Goal: Task Accomplishment & Management: Use online tool/utility

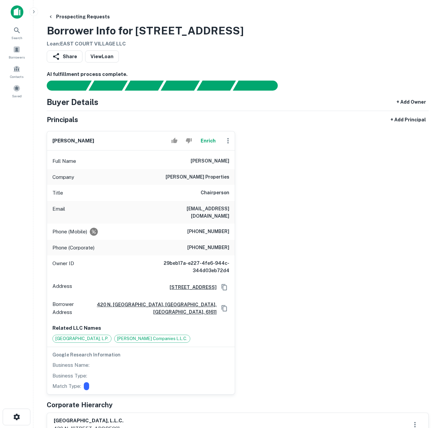
click at [212, 140] on button "Enrich" at bounding box center [207, 140] width 21 height 13
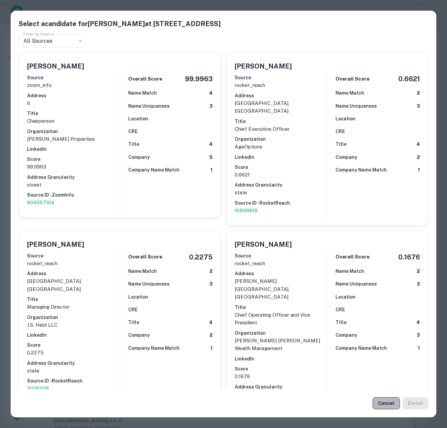
click at [384, 401] on button "Cancel" at bounding box center [386, 403] width 27 height 12
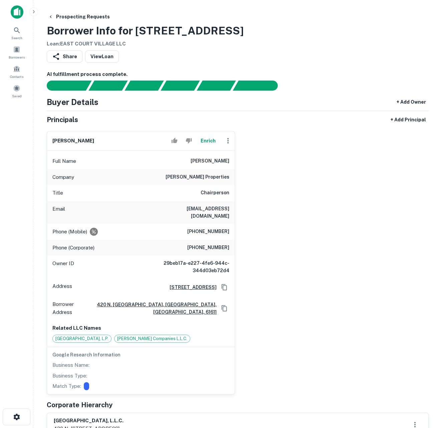
click at [289, 221] on div "diane cullinan oberhelman Enrich Full Name diane cullinan oberhelman Company cu…" at bounding box center [235, 260] width 388 height 269
click at [317, 178] on div "diane cullinan oberhelman Enrich Full Name diane cullinan oberhelman Company cu…" at bounding box center [235, 260] width 388 height 269
click at [210, 143] on button "Enrich" at bounding box center [207, 140] width 21 height 13
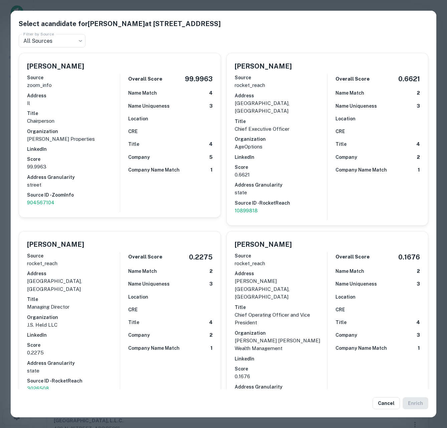
click at [361, 3] on div "Select a candidate for Diane Cullinan Oberhelman at 420 N Main St Fl 2 Filter b…" at bounding box center [223, 214] width 447 height 428
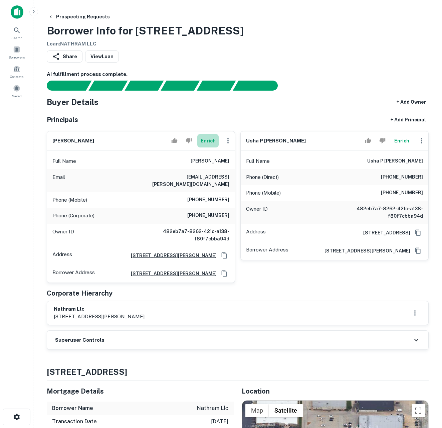
click at [209, 140] on button "Enrich" at bounding box center [207, 140] width 21 height 13
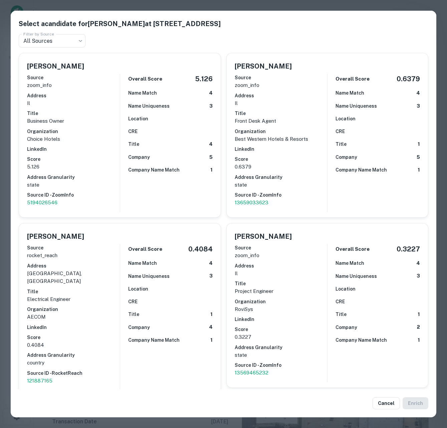
click at [335, 6] on div "Select a candidate for RAVIKUMAR A PATEL at 3209 w cyress creek dr Filter by So…" at bounding box center [223, 214] width 447 height 428
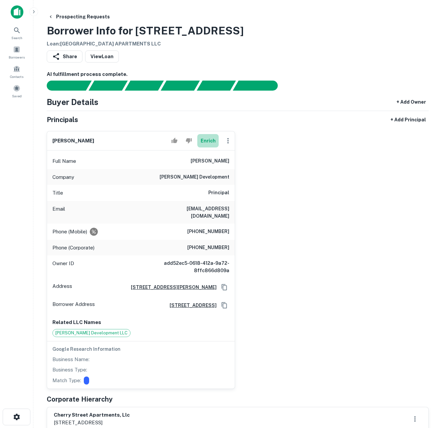
click at [207, 140] on button "Enrich" at bounding box center [207, 140] width 21 height 13
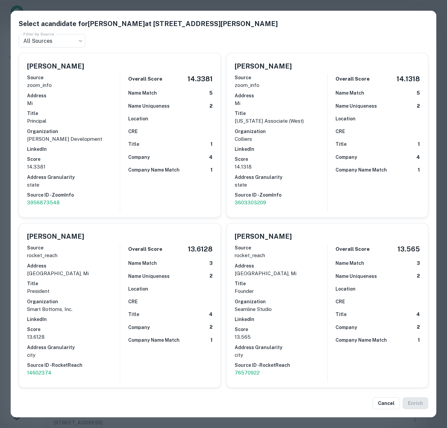
click at [4, 116] on div "Select a candidate for Shayne R. Malone at 3910 Burton St SE Ste 101 Filter by …" at bounding box center [223, 214] width 447 height 428
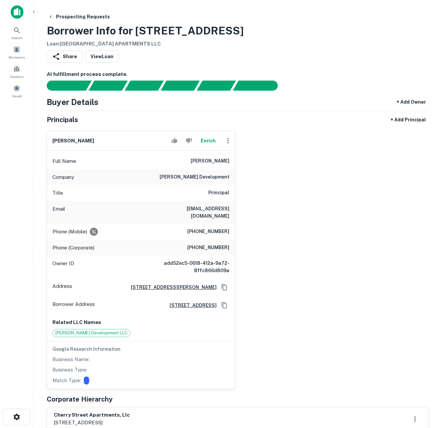
click at [213, 144] on button "Enrich" at bounding box center [207, 140] width 21 height 13
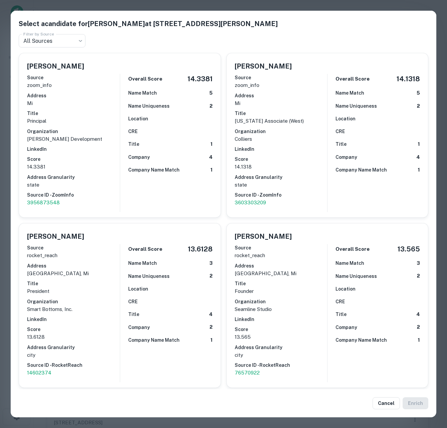
click at [5, 160] on div "Select a candidate for Shayne R. Malone at 3910 Burton St SE Ste 101 Filter by …" at bounding box center [223, 214] width 447 height 428
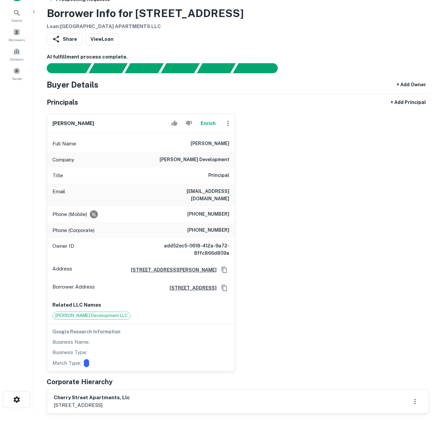
scroll to position [22, 0]
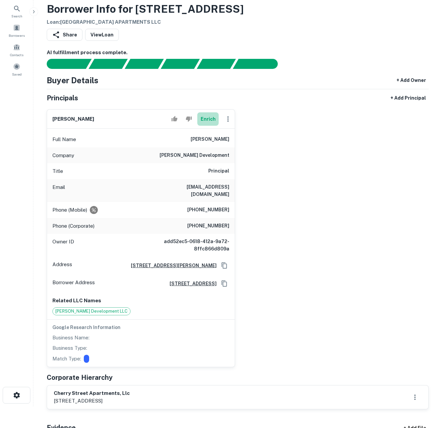
click at [209, 117] on button "Enrich" at bounding box center [207, 118] width 21 height 13
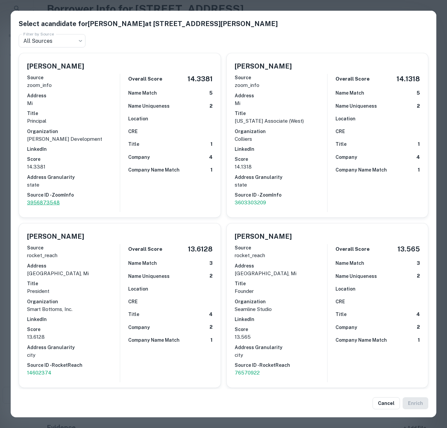
click at [49, 200] on p "3956873548" at bounding box center [73, 202] width 93 height 8
click at [5, 176] on div "Select a candidate for Shayne R. Malone at 3910 Burton St SE Ste 101 Filter by …" at bounding box center [223, 214] width 447 height 428
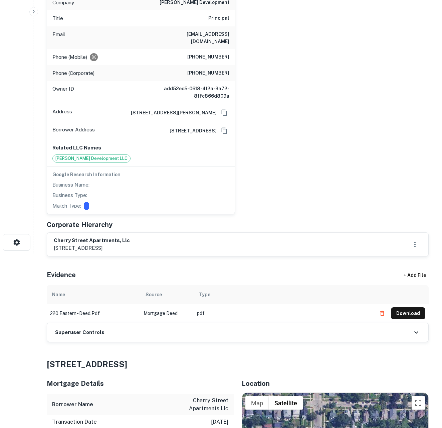
scroll to position [0, 0]
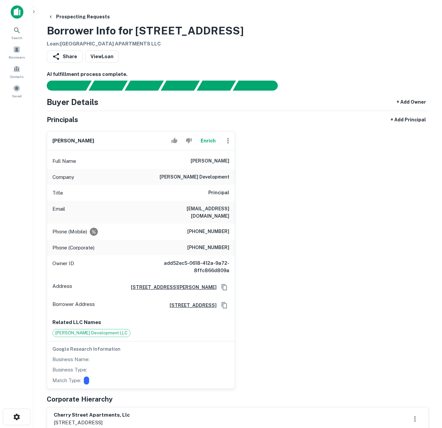
click at [346, 168] on div "shayne r. malone Enrich Full Name shayne r. malone Company malone development T…" at bounding box center [235, 257] width 388 height 263
click at [17, 412] on button "button" at bounding box center [17, 416] width 28 height 17
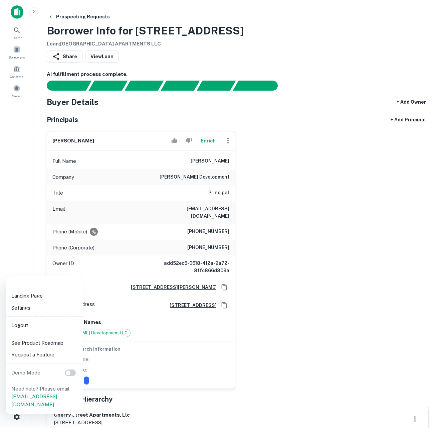
click at [18, 418] on div at bounding box center [223, 214] width 447 height 428
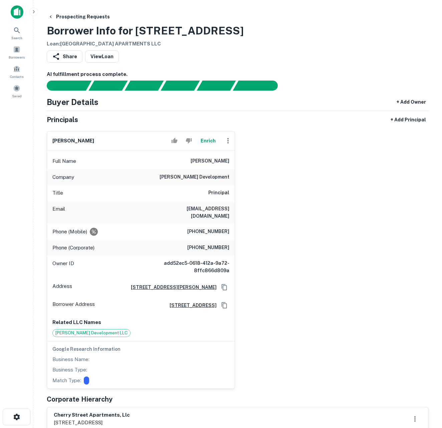
click at [32, 13] on icon "button" at bounding box center [33, 11] width 5 height 5
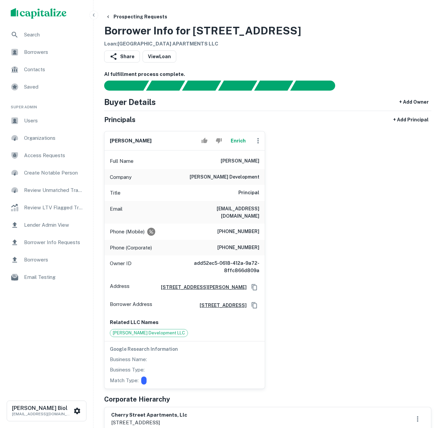
click at [94, 14] on icon "button" at bounding box center [94, 14] width 2 height 3
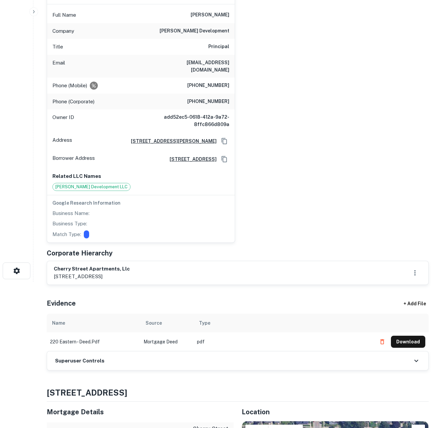
scroll to position [175, 0]
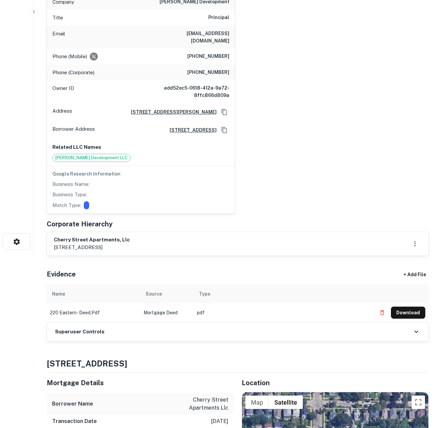
click at [198, 323] on div "Superuser Controls" at bounding box center [238, 331] width 382 height 19
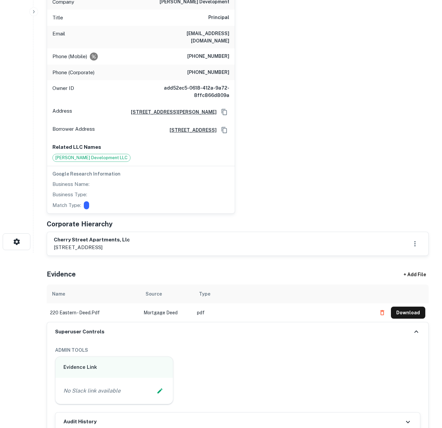
scroll to position [290, 0]
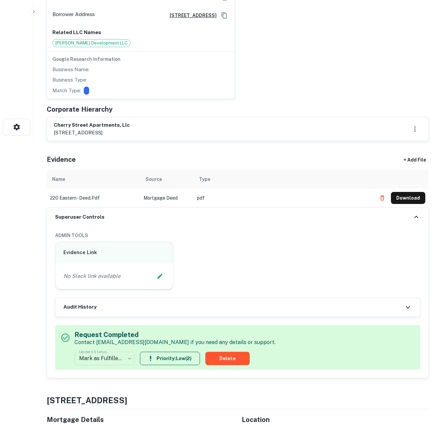
click at [217, 304] on div "Audit History" at bounding box center [237, 307] width 365 height 19
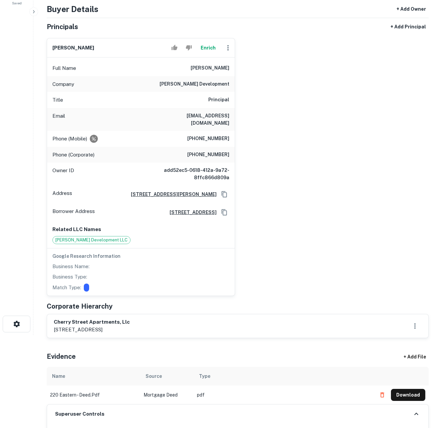
scroll to position [0, 0]
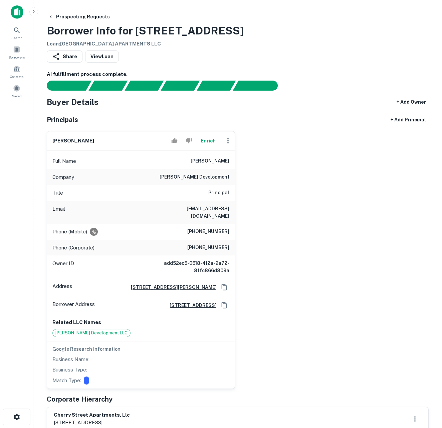
click at [207, 139] on button "Enrich" at bounding box center [207, 140] width 21 height 13
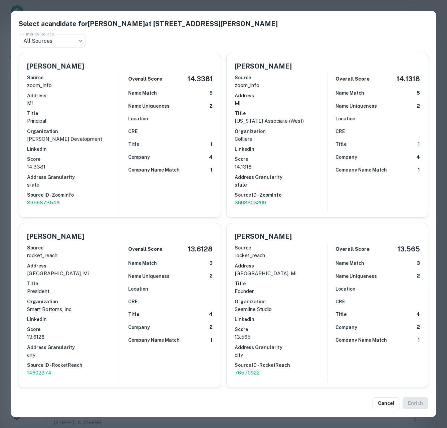
click at [2, 189] on div "Select a candidate for Shayne R. Malone at 3910 Burton St SE Ste 101 Filter by …" at bounding box center [223, 214] width 447 height 428
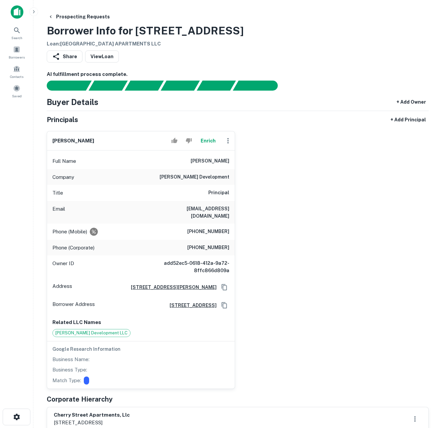
click at [338, 292] on div "shayne r. malone Enrich Full Name shayne r. malone Company malone development T…" at bounding box center [235, 257] width 388 height 263
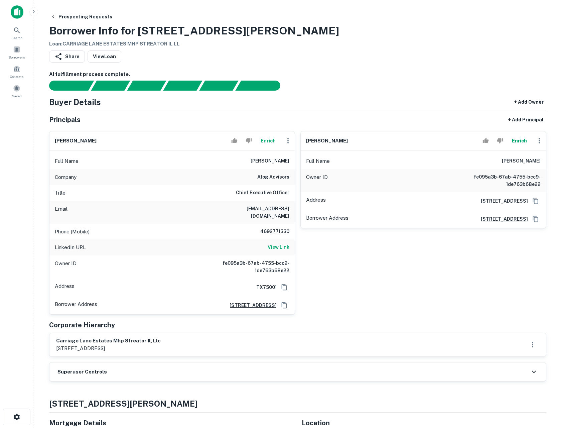
click at [271, 139] on button "Enrich" at bounding box center [267, 140] width 21 height 13
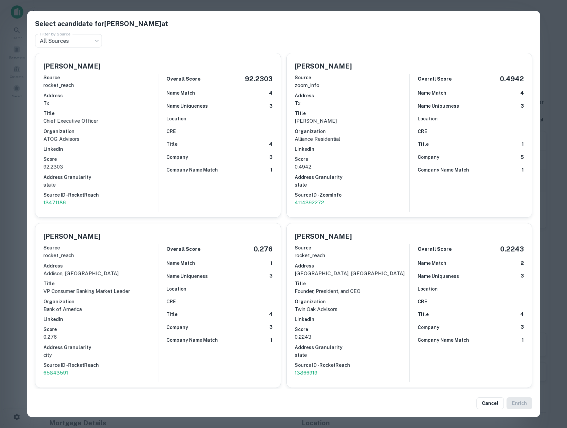
click at [14, 186] on div "Select a candidate for [PERSON_NAME] at Filter by Source All Sources *** Filter…" at bounding box center [283, 214] width 567 height 428
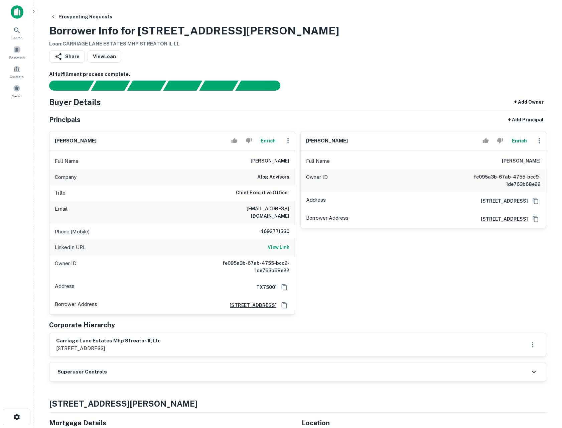
click at [456, 83] on div at bounding box center [293, 86] width 505 height 10
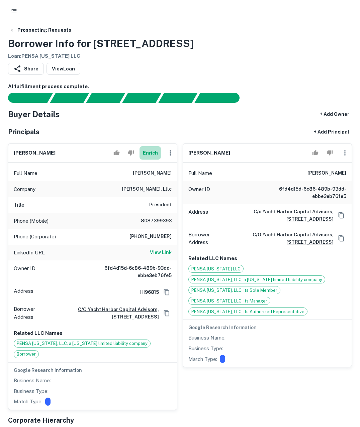
click at [150, 152] on button "Enrich" at bounding box center [149, 152] width 21 height 13
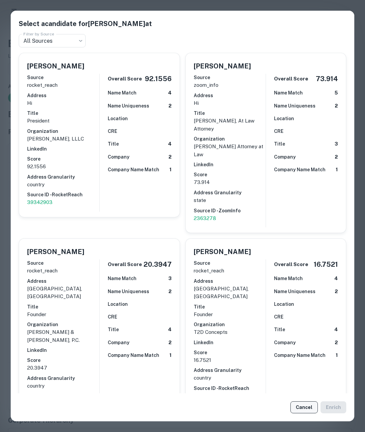
click at [306, 408] on button "Cancel" at bounding box center [303, 408] width 27 height 12
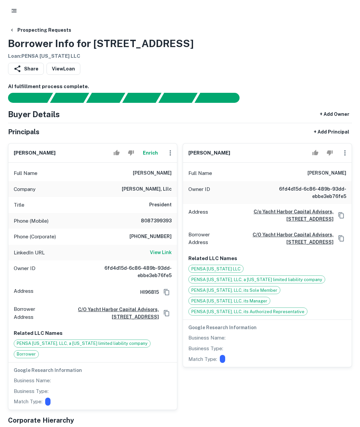
click at [149, 152] on button "Enrich" at bounding box center [149, 152] width 21 height 13
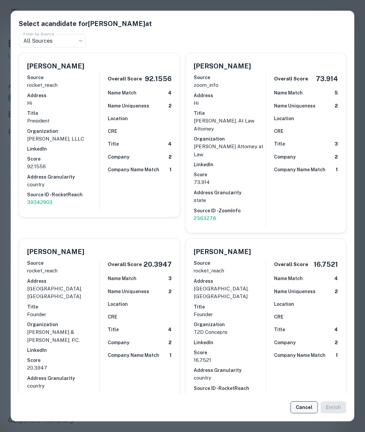
click at [303, 410] on button "Cancel" at bounding box center [303, 408] width 27 height 12
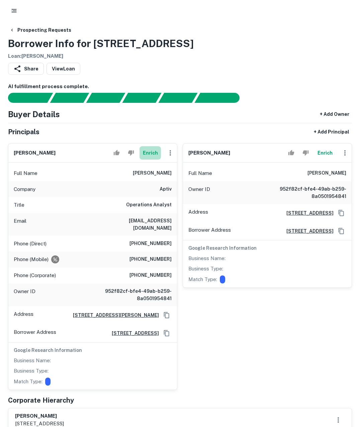
click at [152, 152] on button "Enrich" at bounding box center [149, 152] width 21 height 13
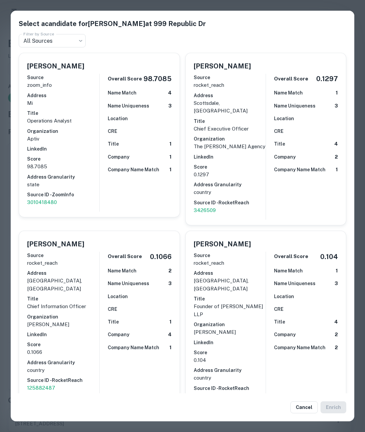
click at [4, 103] on div "Select a candidate for [PERSON_NAME] at [STREET_ADDRESS] Filter by Source All S…" at bounding box center [182, 216] width 365 height 432
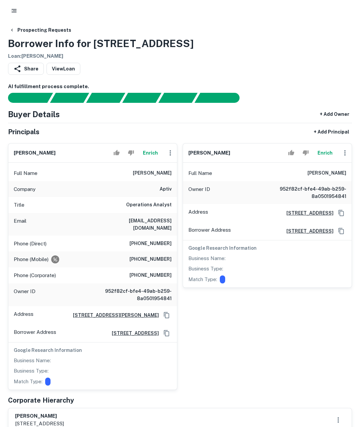
click at [151, 152] on button "Enrich" at bounding box center [149, 152] width 21 height 13
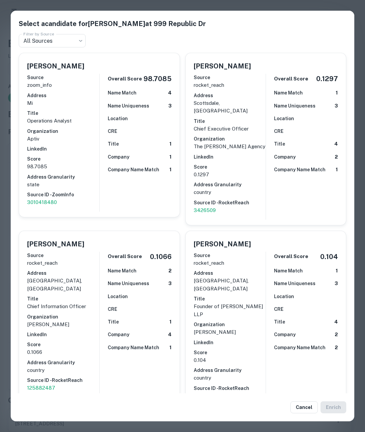
click at [6, 200] on div "Select a candidate for [PERSON_NAME] at [STREET_ADDRESS] Filter by Source All S…" at bounding box center [182, 216] width 365 height 432
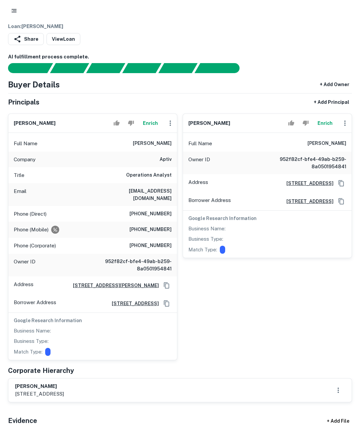
scroll to position [168, 0]
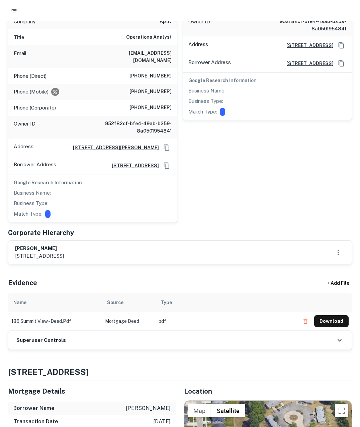
drag, startPoint x: 27, startPoint y: 242, endPoint x: 113, endPoint y: 250, distance: 85.9
click at [113, 250] on div "[PERSON_NAME] [STREET_ADDRESS][PERSON_NAME]" at bounding box center [179, 252] width 329 height 15
drag, startPoint x: 88, startPoint y: 249, endPoint x: 15, endPoint y: 242, distance: 72.9
click at [15, 245] on div "james godre 9376 mandon rd, white lake, mi, 48386" at bounding box center [179, 252] width 329 height 15
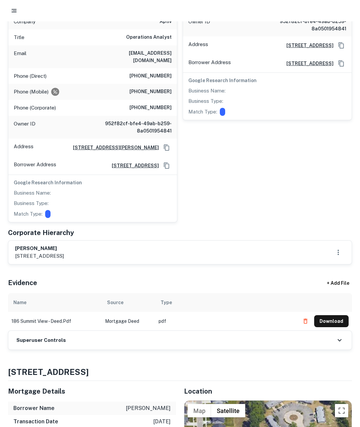
click at [15, 245] on h6 "james godre" at bounding box center [39, 249] width 49 height 8
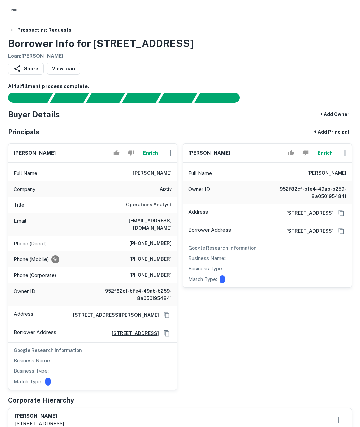
scroll to position [17, 0]
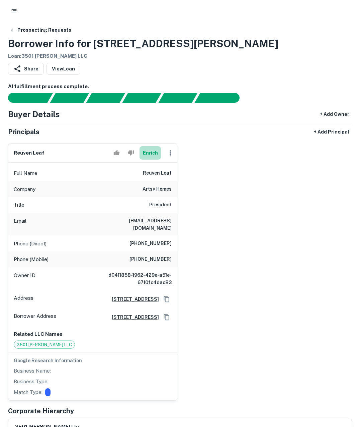
click at [150, 153] on button "Enrich" at bounding box center [149, 152] width 21 height 13
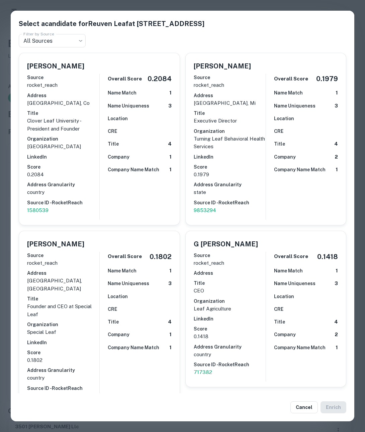
click at [5, 164] on div "Select a candidate for Reuven Leaf at 14141 victoria st Filter by Source All So…" at bounding box center [182, 216] width 365 height 432
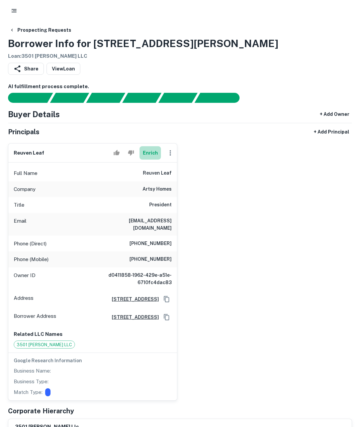
click at [149, 156] on button "Enrich" at bounding box center [149, 152] width 21 height 13
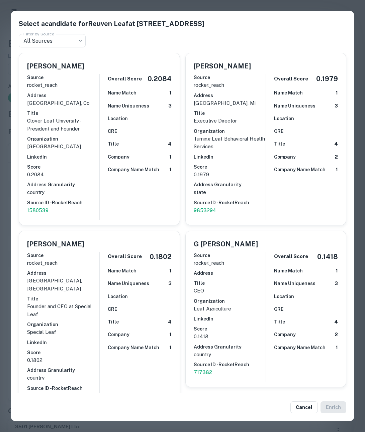
click at [1, 271] on div "Select a candidate for Reuven Leaf at 14141 victoria st Filter by Source All So…" at bounding box center [182, 216] width 365 height 432
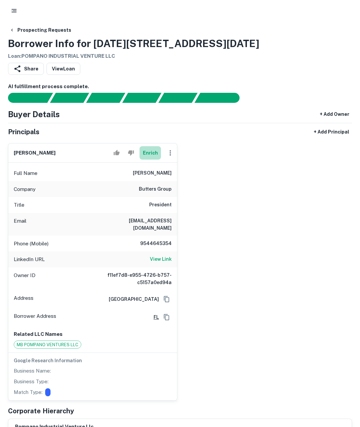
click at [150, 154] on button "Enrich" at bounding box center [149, 152] width 21 height 13
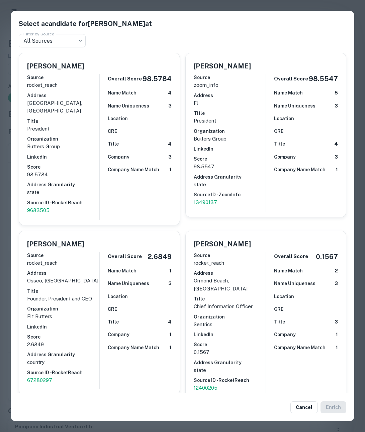
click at [5, 87] on div "Select a candidate for Malcolm Butters at Filter by Source All Sources *** Filt…" at bounding box center [182, 216] width 365 height 432
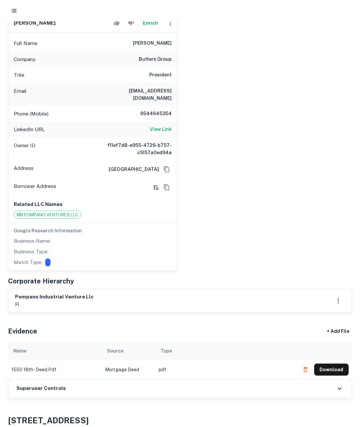
scroll to position [126, 0]
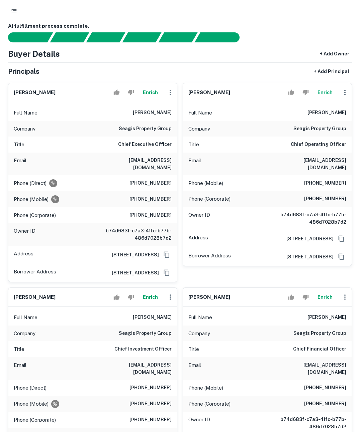
scroll to position [56, 0]
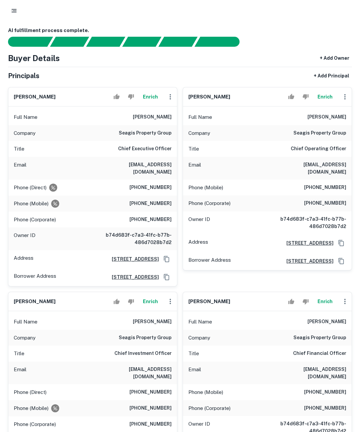
click at [150, 94] on button "Enrich" at bounding box center [149, 96] width 21 height 13
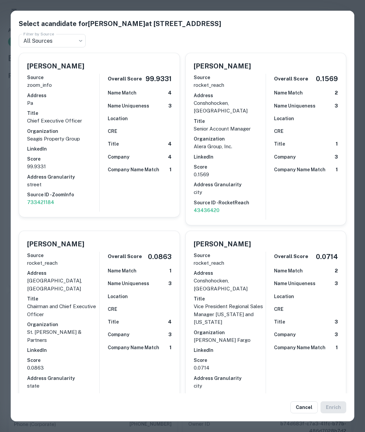
click at [4, 164] on div "Select a candidate for [PERSON_NAME] at [STREET_ADDRESS] Filter by Source All S…" at bounding box center [182, 216] width 365 height 432
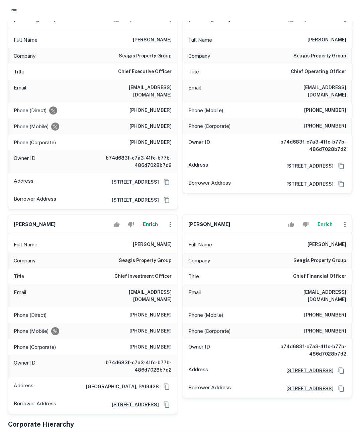
scroll to position [64, 0]
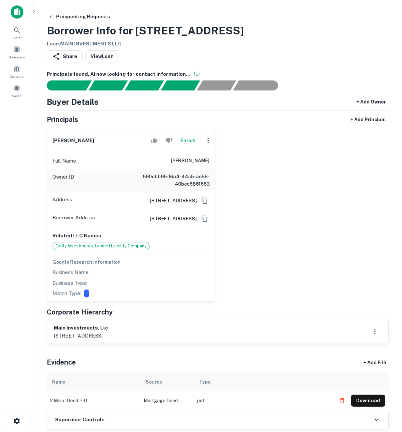
click at [189, 140] on button "Enrich" at bounding box center [187, 140] width 21 height 13
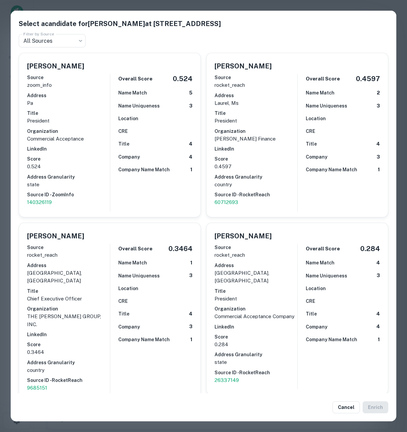
click at [4, 115] on div "Select a candidate for [PERSON_NAME] at [STREET_ADDRESS] Filter by Source All S…" at bounding box center [203, 216] width 407 height 432
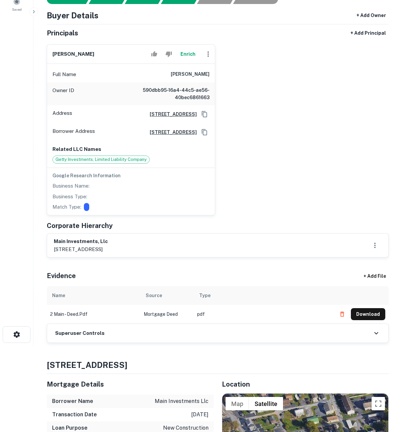
scroll to position [121, 0]
